Goal: Task Accomplishment & Management: Use online tool/utility

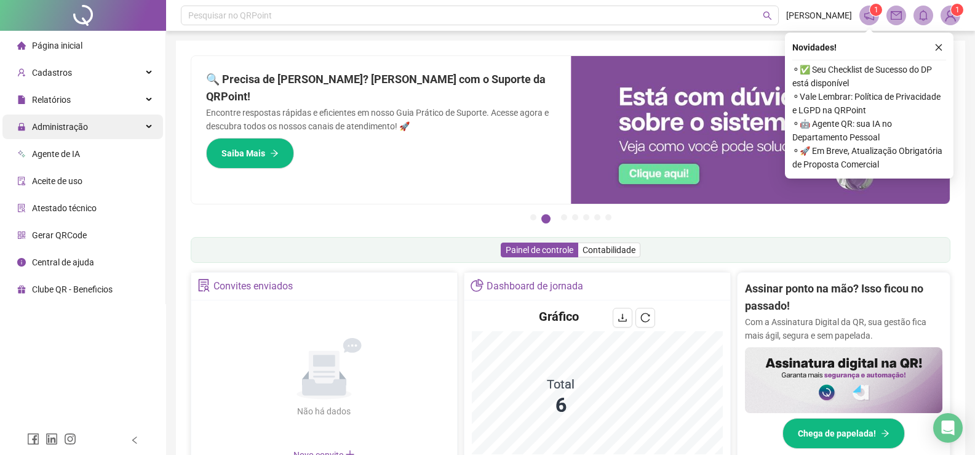
click at [55, 127] on span "Administração" at bounding box center [60, 127] width 56 height 10
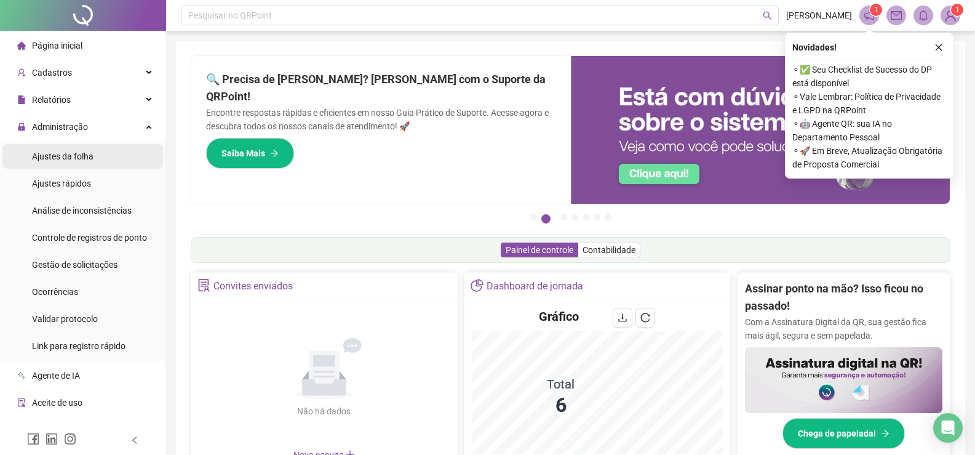
click at [68, 152] on span "Ajustes da folha" at bounding box center [63, 156] width 62 height 10
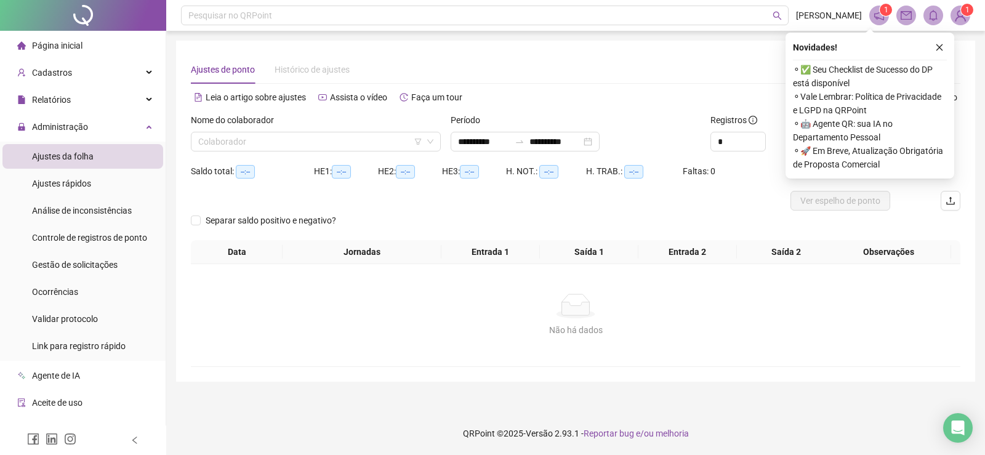
drag, startPoint x: 938, startPoint y: 45, endPoint x: 619, endPoint y: 106, distance: 324.5
click at [933, 47] on button "button" at bounding box center [939, 47] width 15 height 15
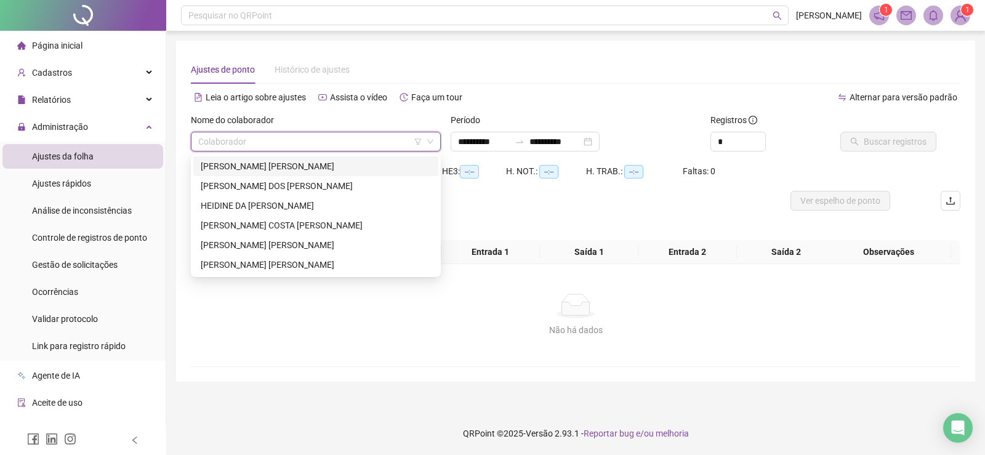
drag, startPoint x: 378, startPoint y: 144, endPoint x: 370, endPoint y: 144, distance: 8.0
click at [378, 143] on input "search" at bounding box center [310, 141] width 224 height 18
click at [261, 162] on div "[PERSON_NAME] [PERSON_NAME]" at bounding box center [316, 166] width 230 height 14
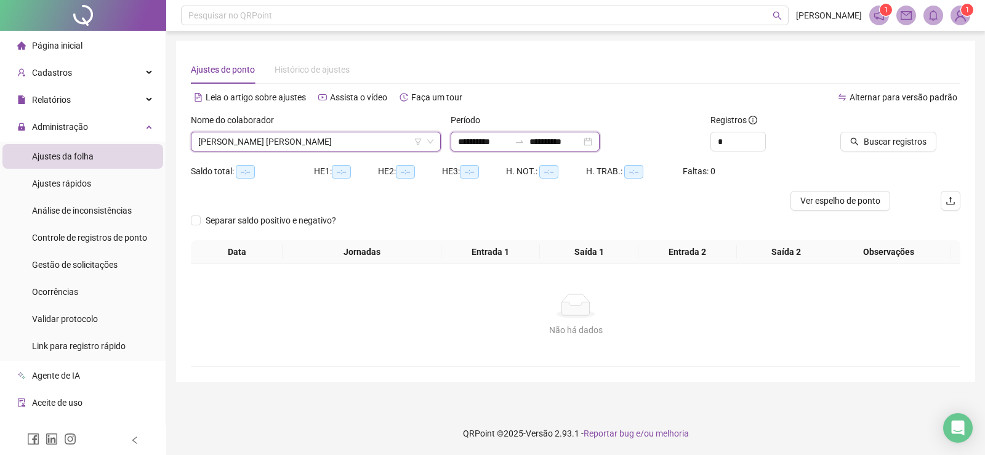
click at [481, 141] on input "**********" at bounding box center [484, 142] width 52 height 14
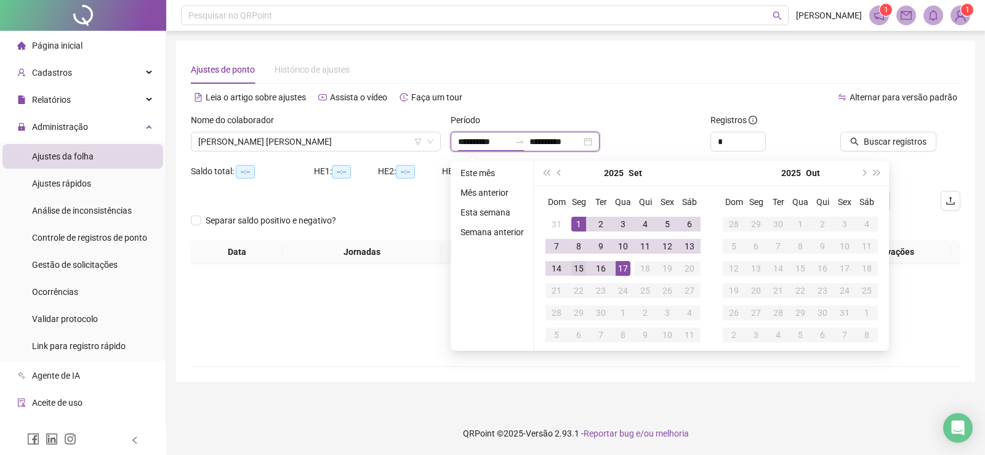
type input "**********"
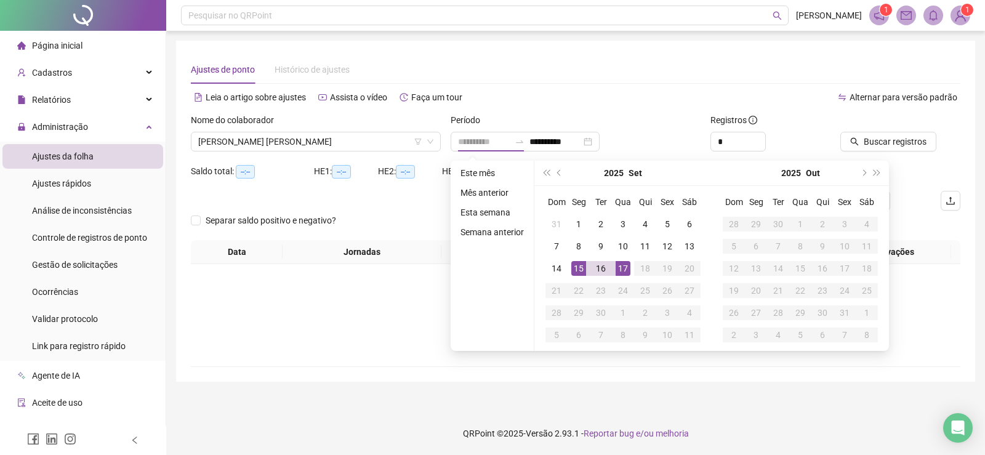
click at [572, 271] on div "15" at bounding box center [578, 268] width 15 height 15
type input "**********"
click at [618, 270] on div "17" at bounding box center [622, 268] width 15 height 15
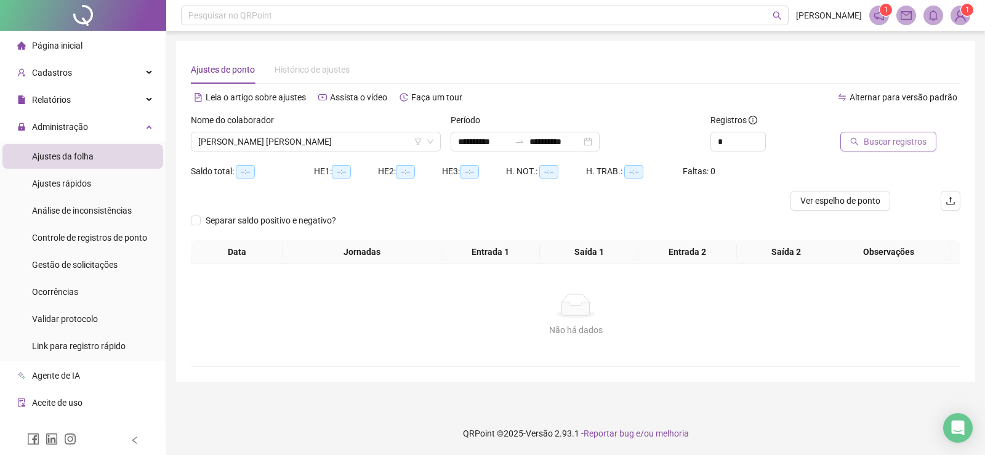
click at [895, 143] on span "Buscar registros" at bounding box center [894, 142] width 63 height 14
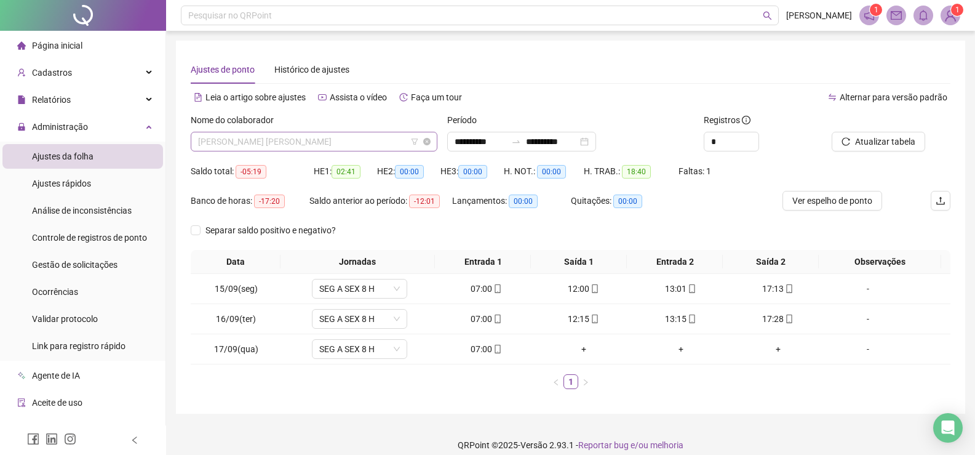
click at [381, 144] on span "[PERSON_NAME] [PERSON_NAME]" at bounding box center [314, 141] width 232 height 18
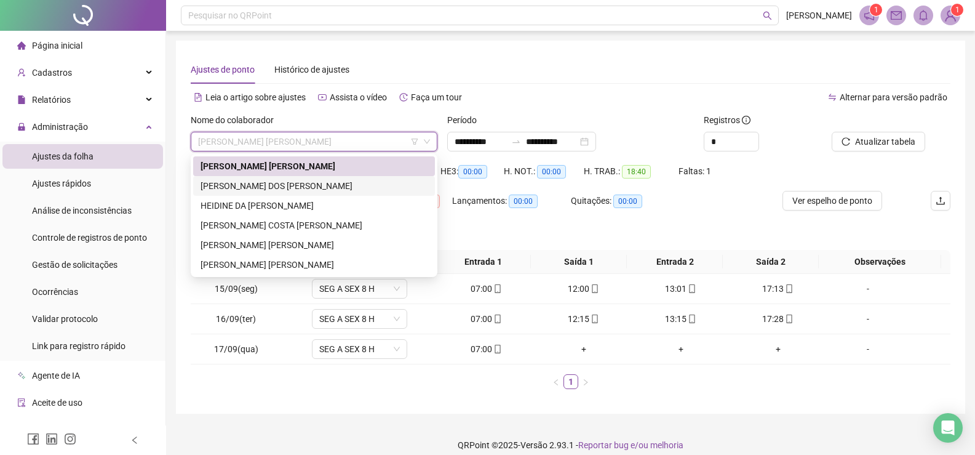
drag, startPoint x: 265, startPoint y: 185, endPoint x: 393, endPoint y: 185, distance: 128.0
click at [266, 185] on div "[PERSON_NAME] DOS [PERSON_NAME]" at bounding box center [314, 186] width 227 height 14
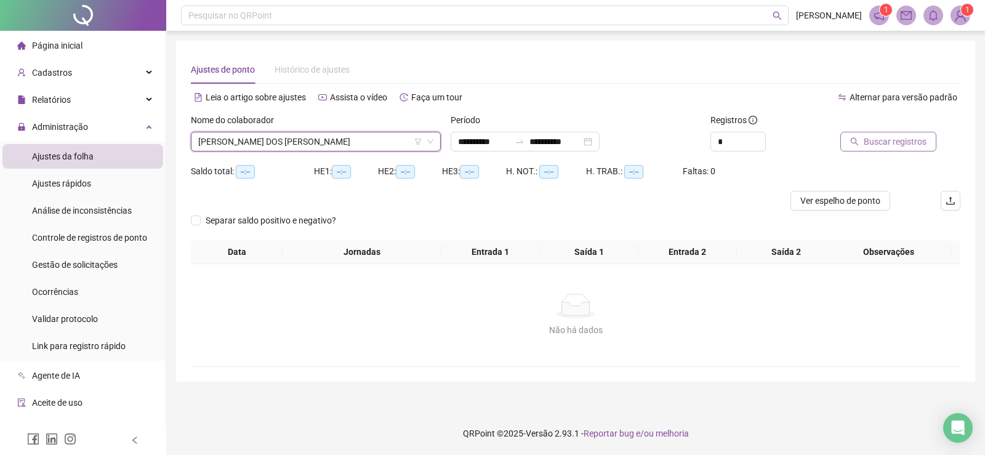
click at [873, 144] on span "Buscar registros" at bounding box center [894, 142] width 63 height 14
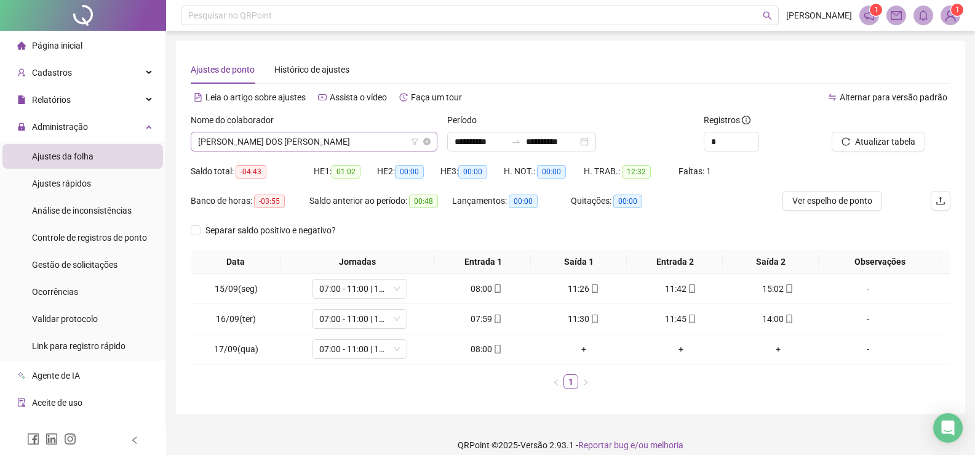
click at [371, 144] on span "[PERSON_NAME] DOS [PERSON_NAME]" at bounding box center [314, 141] width 232 height 18
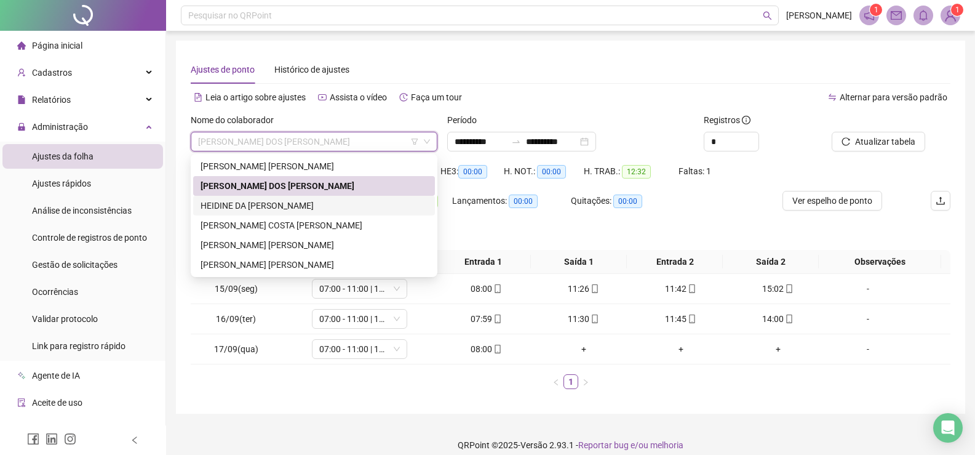
drag, startPoint x: 262, startPoint y: 207, endPoint x: 327, endPoint y: 198, distance: 65.3
click at [265, 207] on div "HEIDINE DA [PERSON_NAME]" at bounding box center [314, 206] width 227 height 14
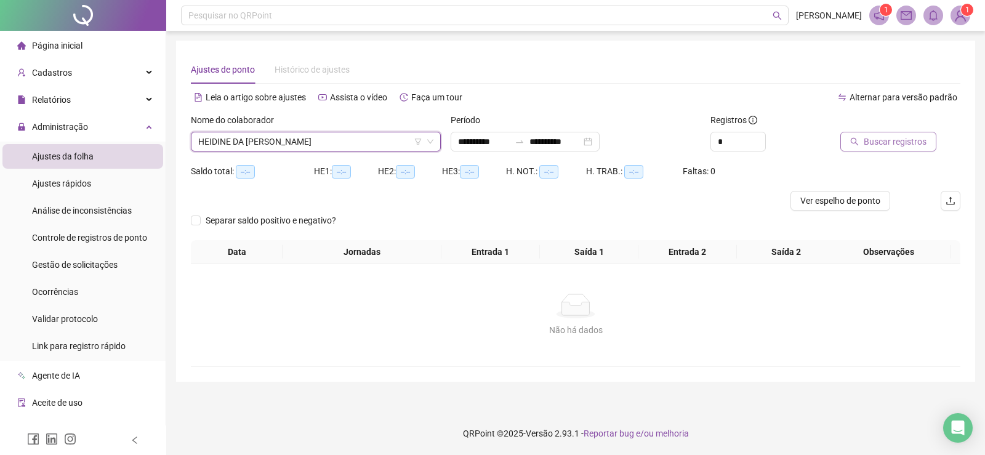
click at [916, 142] on span "Buscar registros" at bounding box center [894, 142] width 63 height 14
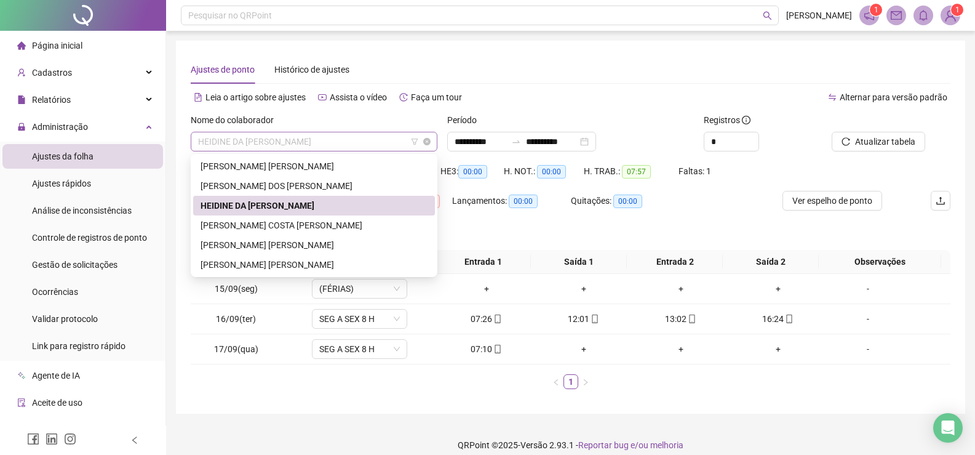
click at [364, 143] on span "HEIDINE DA [PERSON_NAME]" at bounding box center [314, 141] width 232 height 18
click at [271, 261] on div "[PERSON_NAME] [PERSON_NAME]" at bounding box center [314, 265] width 227 height 14
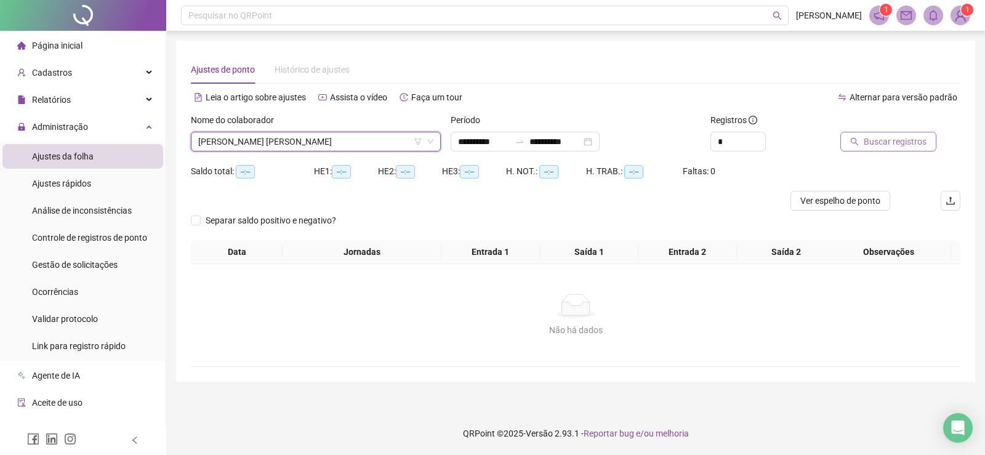
click at [894, 147] on span "Buscar registros" at bounding box center [894, 142] width 63 height 14
